Goal: Transaction & Acquisition: Purchase product/service

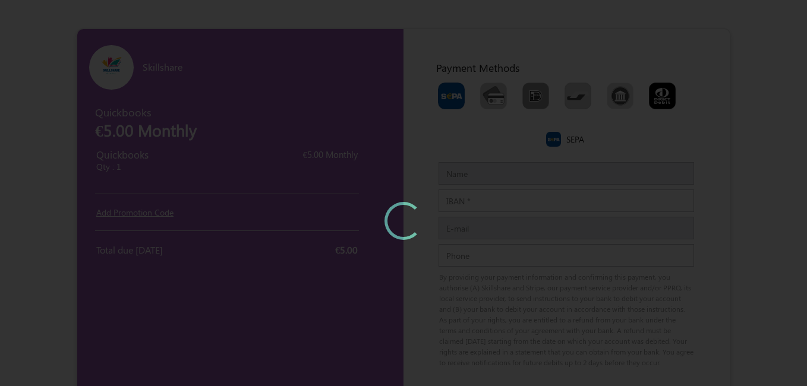
type input "rafiq"
type input "[PERSON_NAME][EMAIL_ADDRESS][PERSON_NAME][DOMAIN_NAME]"
type input "435"
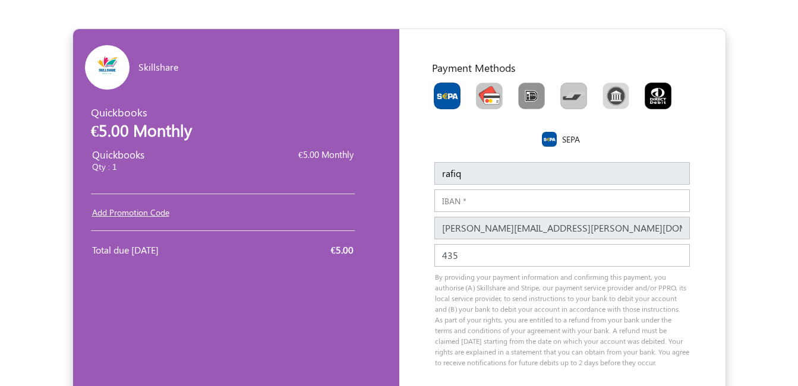
click at [499, 99] on img "Toolbar with button groups" at bounding box center [489, 96] width 27 height 27
click at [484, 90] on input "Toolbar with button groups" at bounding box center [480, 87] width 8 height 8
radio input "true"
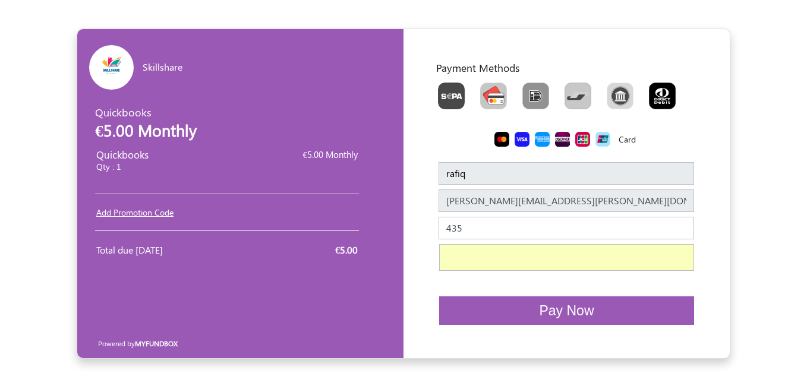
click at [584, 316] on span "Pay Now" at bounding box center [566, 310] width 55 height 15
